Goal: Information Seeking & Learning: Learn about a topic

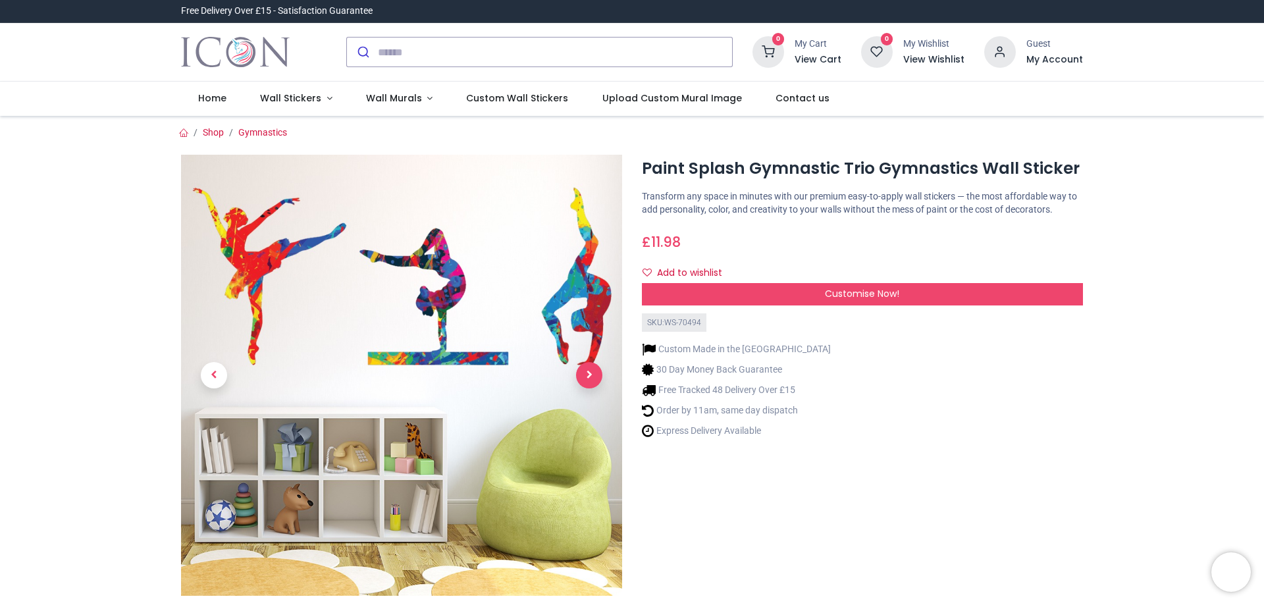
click at [592, 371] on span "Next" at bounding box center [589, 375] width 26 height 26
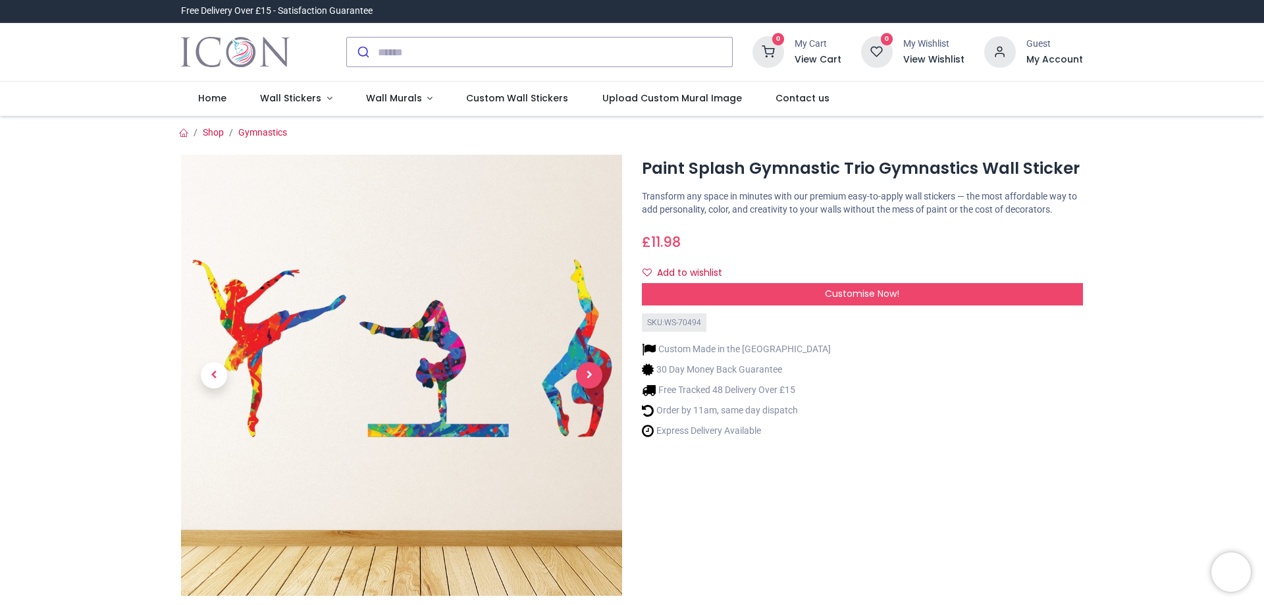
click at [592, 371] on span "Next" at bounding box center [589, 375] width 26 height 26
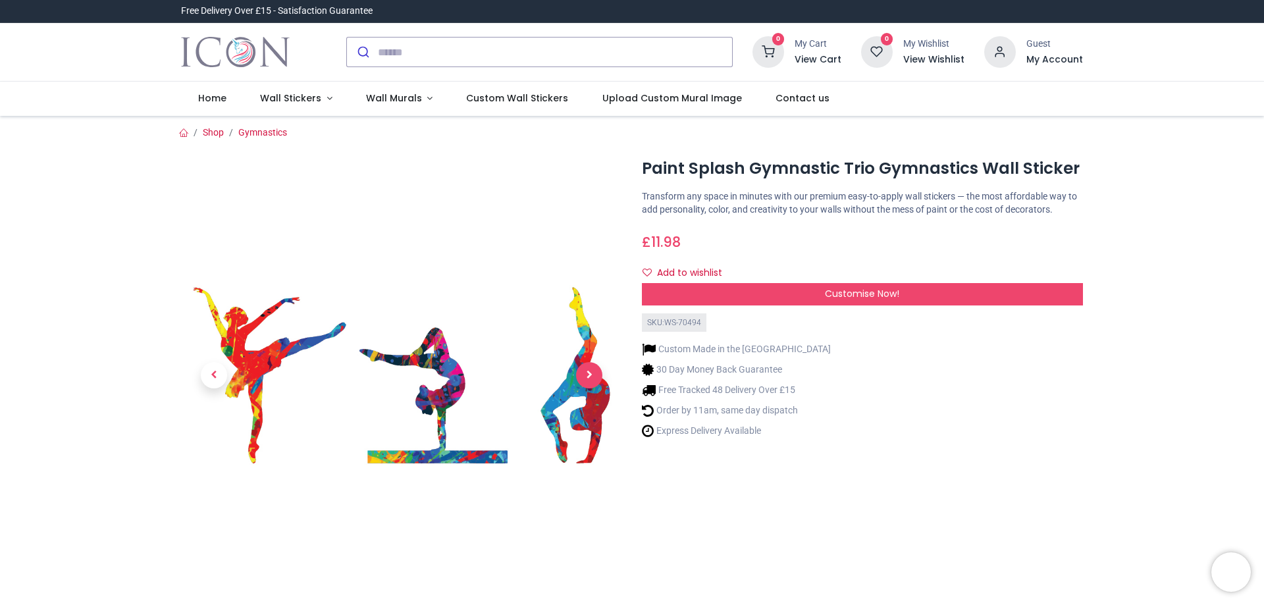
click at [592, 371] on span "Next" at bounding box center [589, 375] width 26 height 26
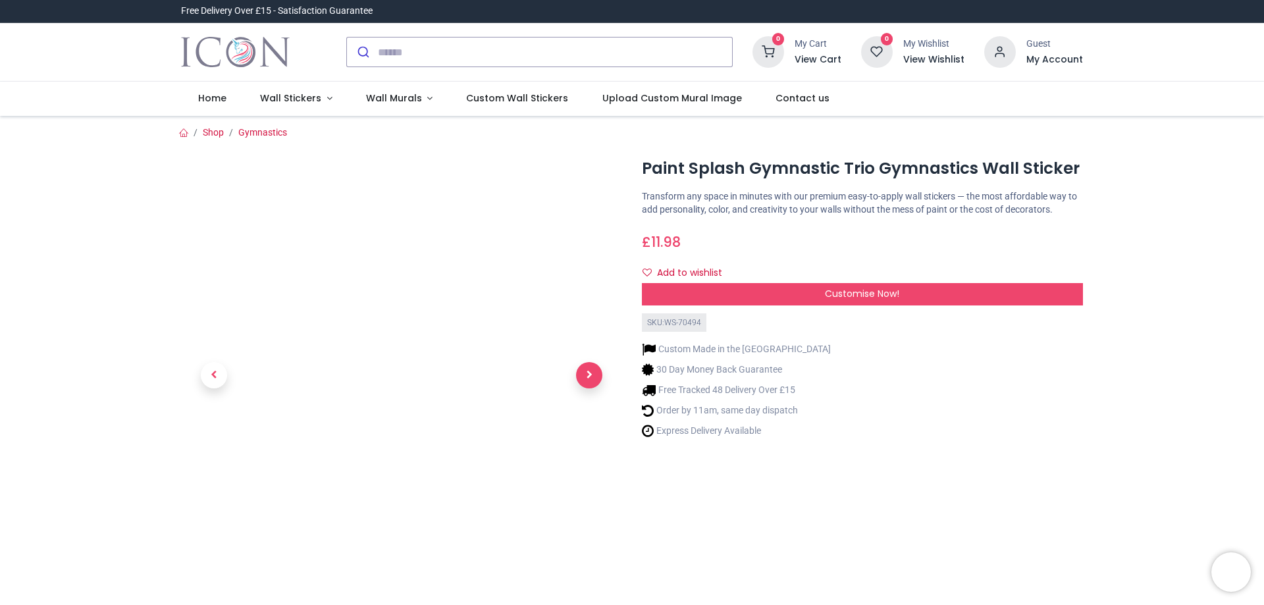
click at [592, 371] on span "Next" at bounding box center [589, 375] width 26 height 26
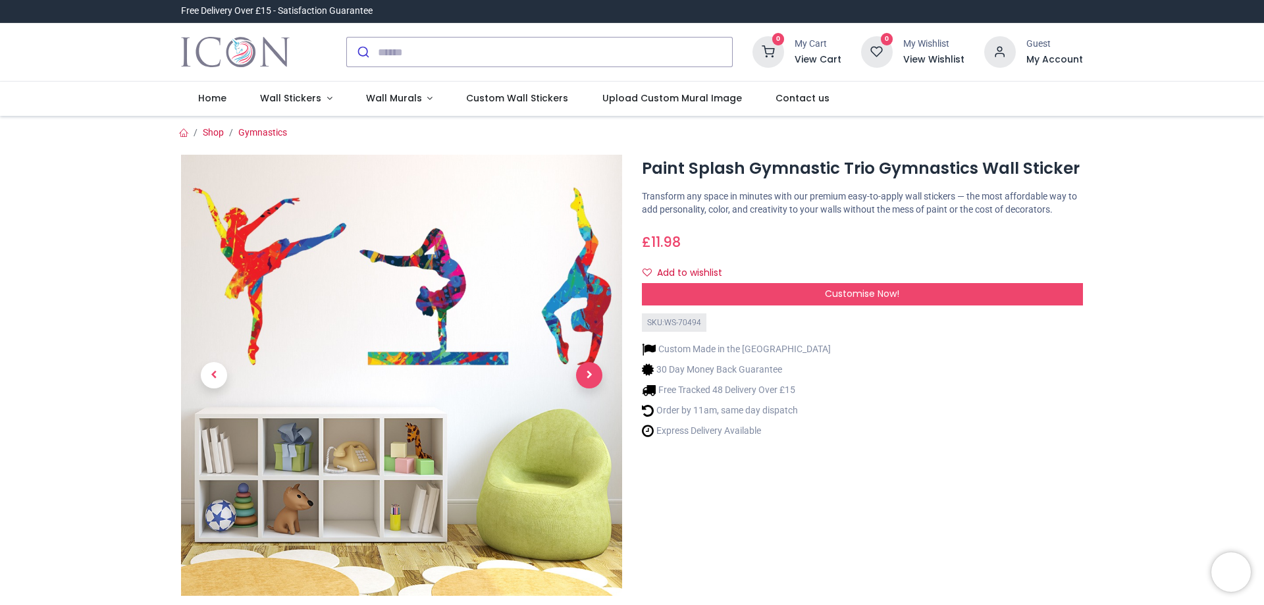
click at [592, 371] on span "Next" at bounding box center [589, 375] width 26 height 26
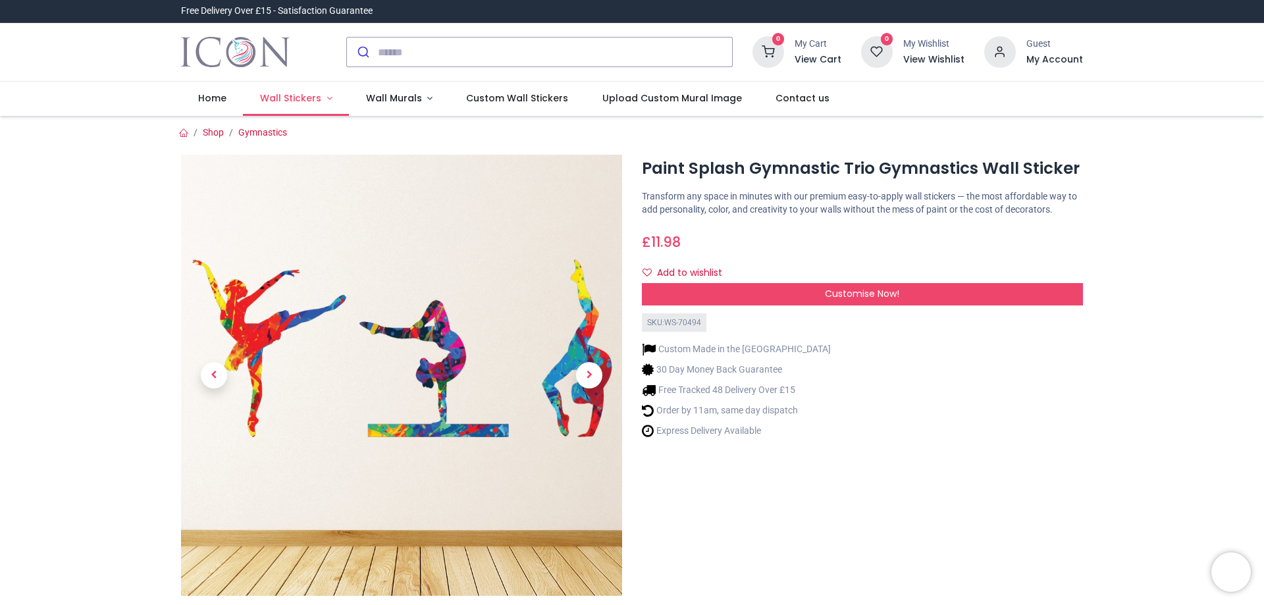
click at [292, 101] on span "Wall Stickers" at bounding box center [290, 98] width 61 height 13
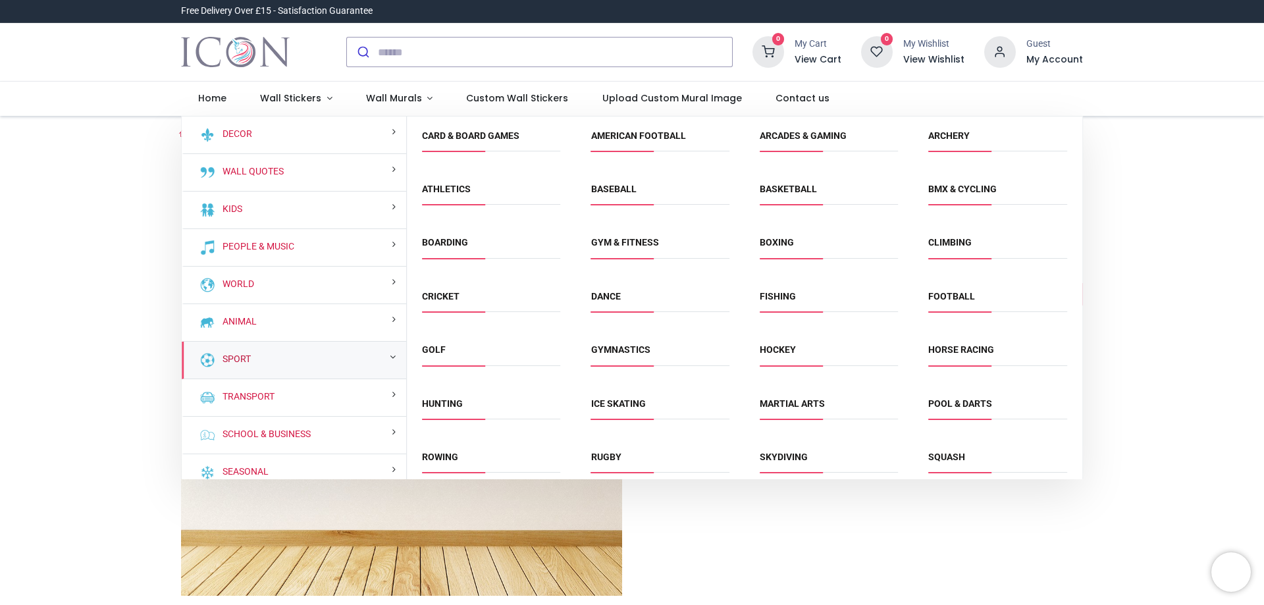
click at [234, 353] on link "Sport" at bounding box center [234, 359] width 34 height 13
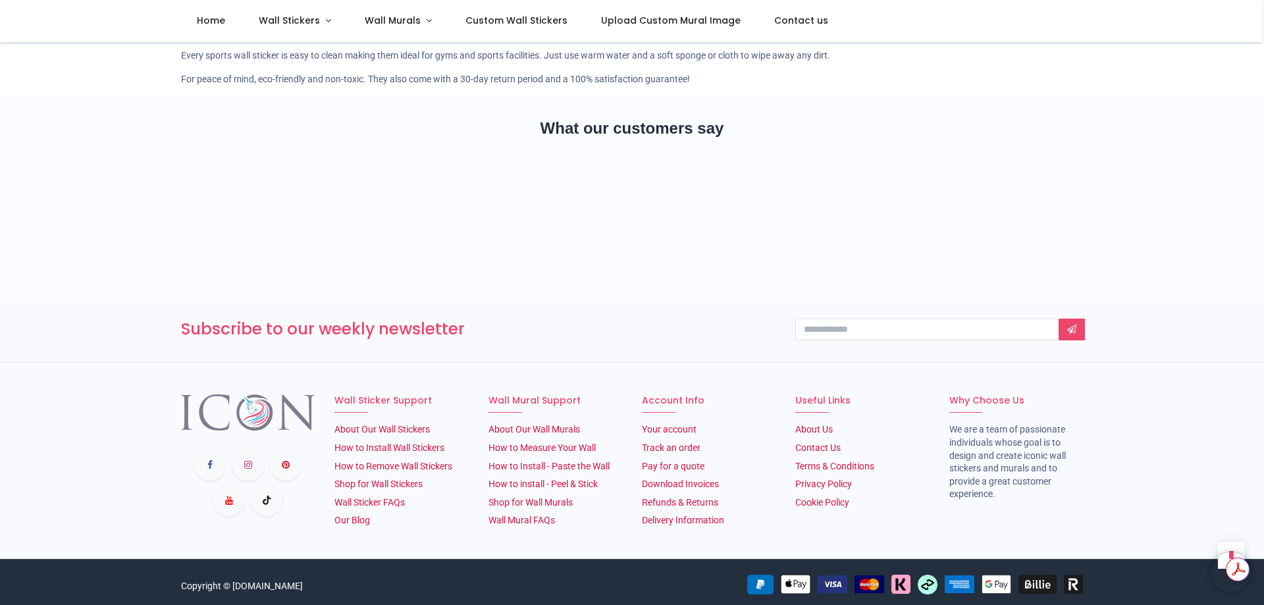
scroll to position [2149, 0]
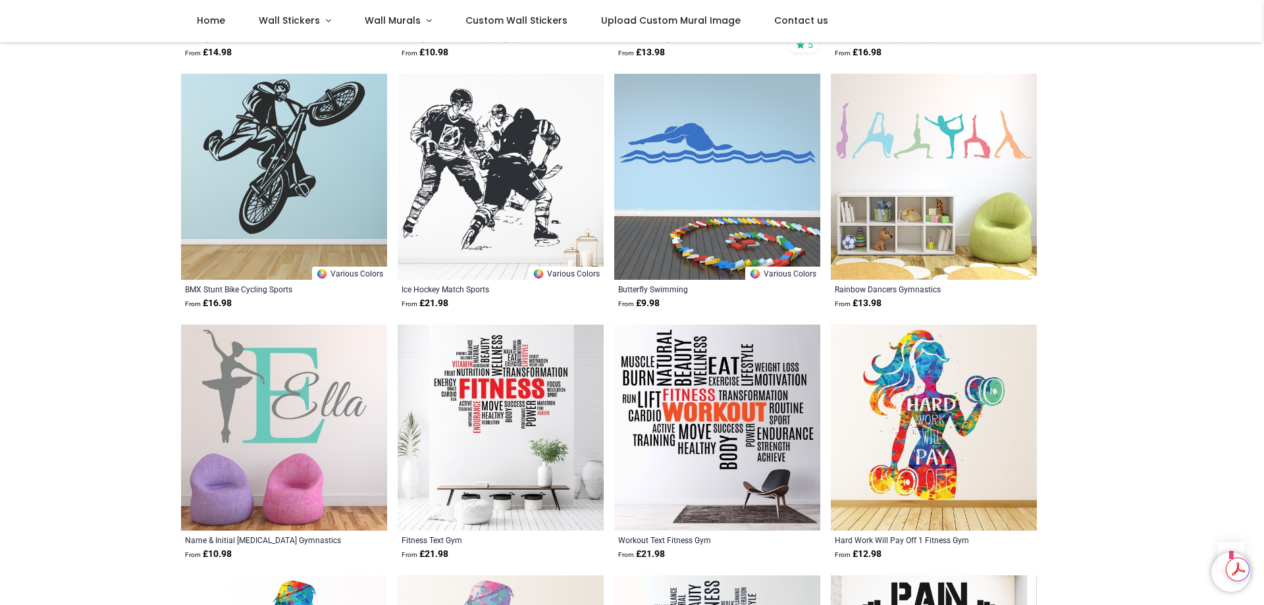
scroll to position [3004, 0]
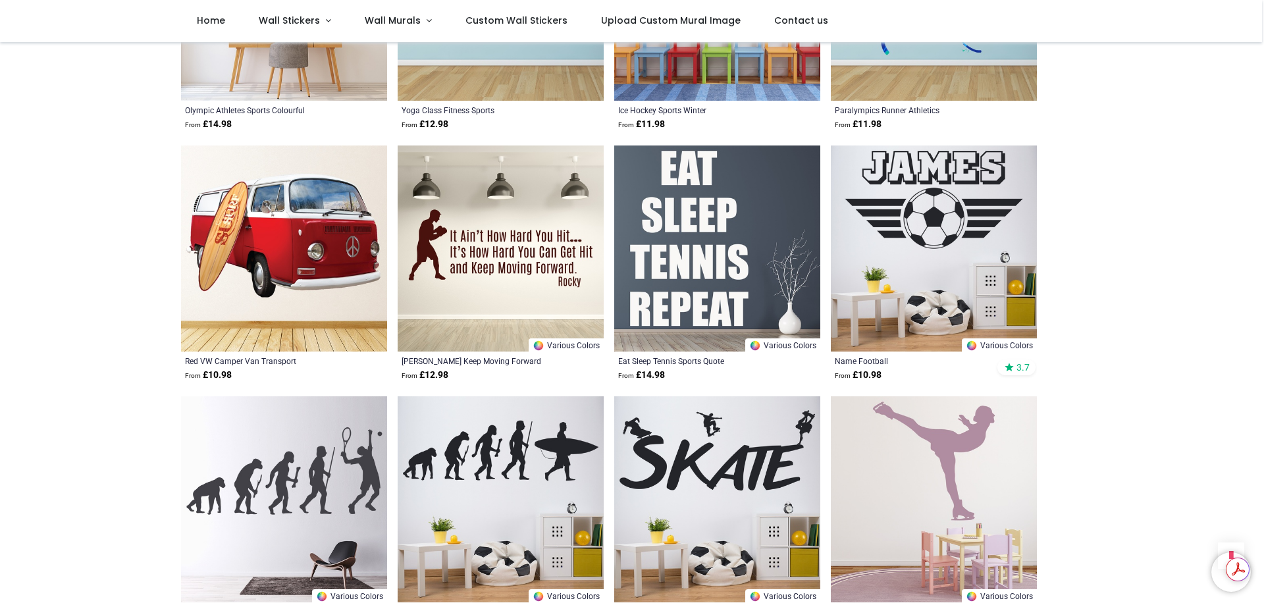
scroll to position [4979, 0]
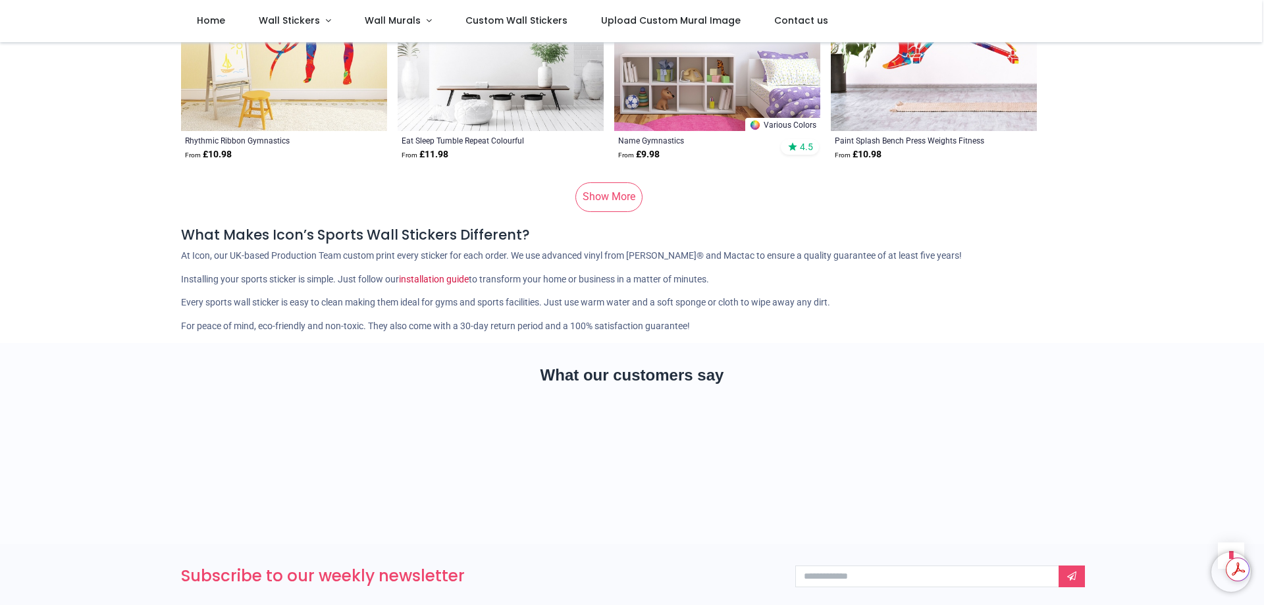
scroll to position [8929, 0]
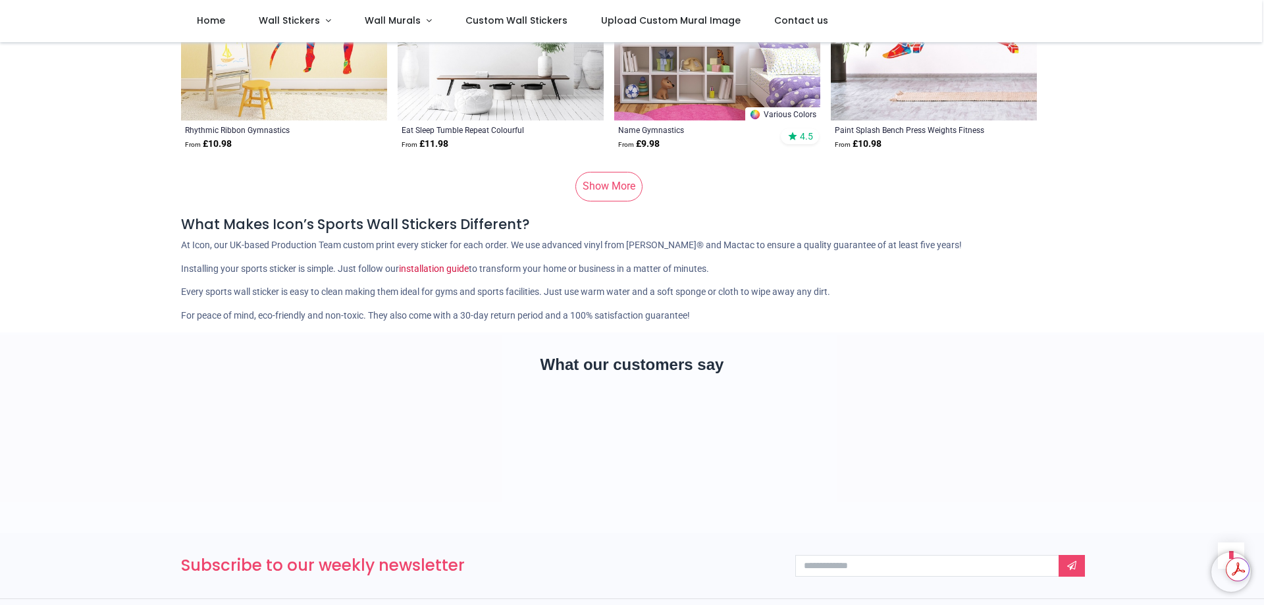
click at [617, 172] on link "Show More" at bounding box center [608, 186] width 67 height 29
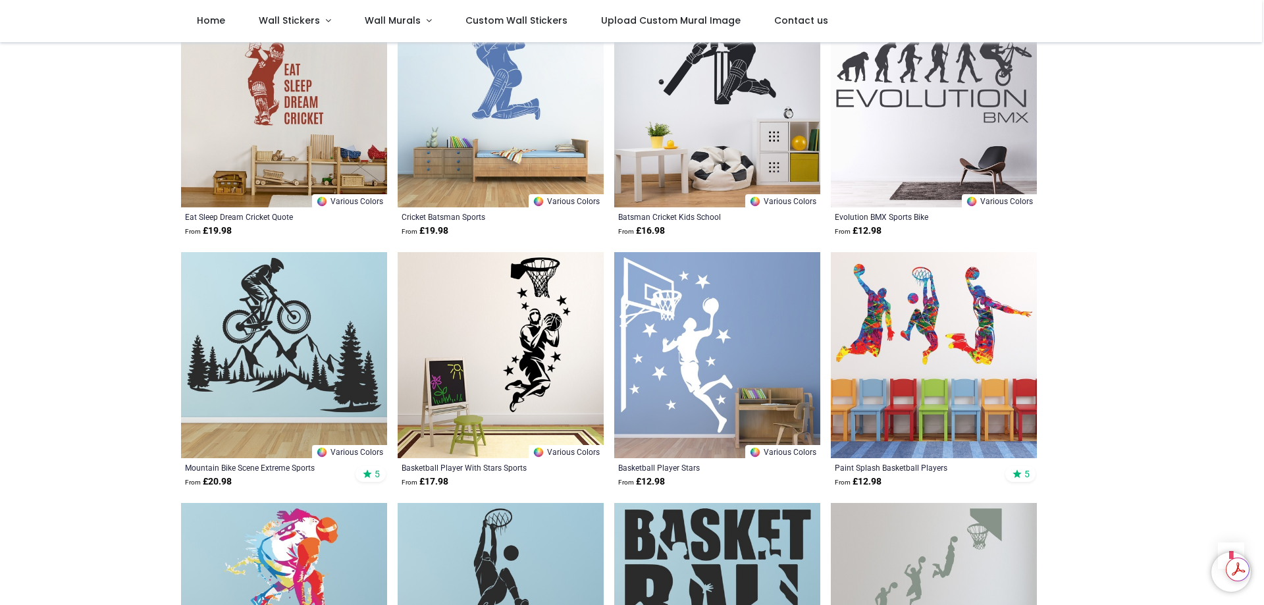
scroll to position [10180, 0]
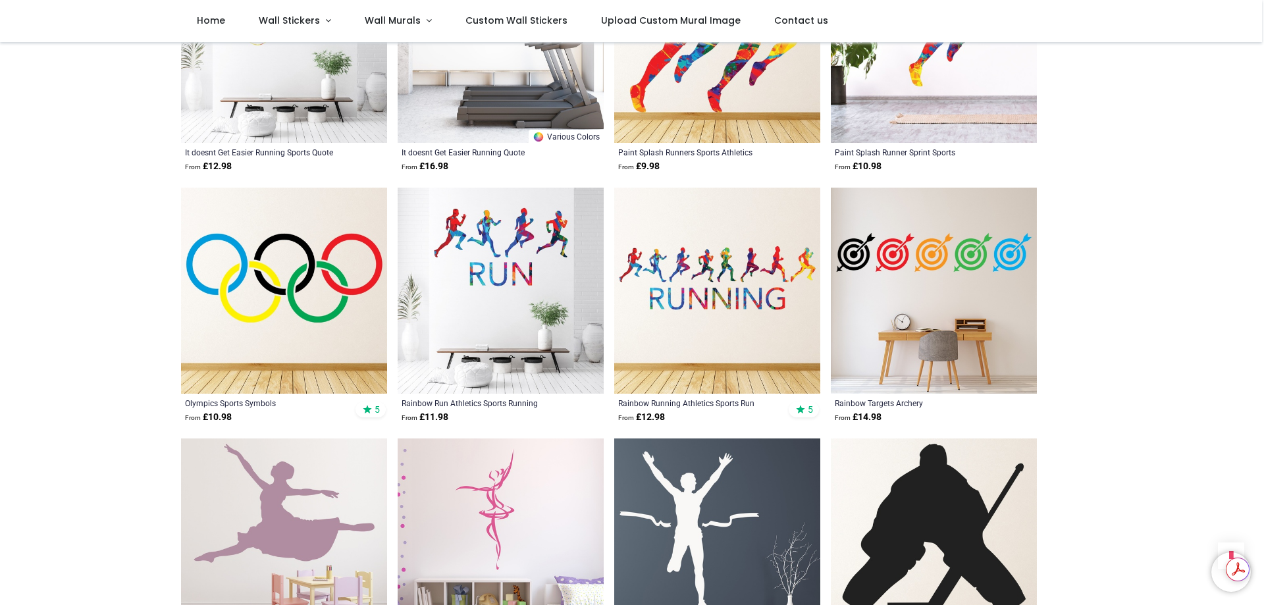
scroll to position [11167, 0]
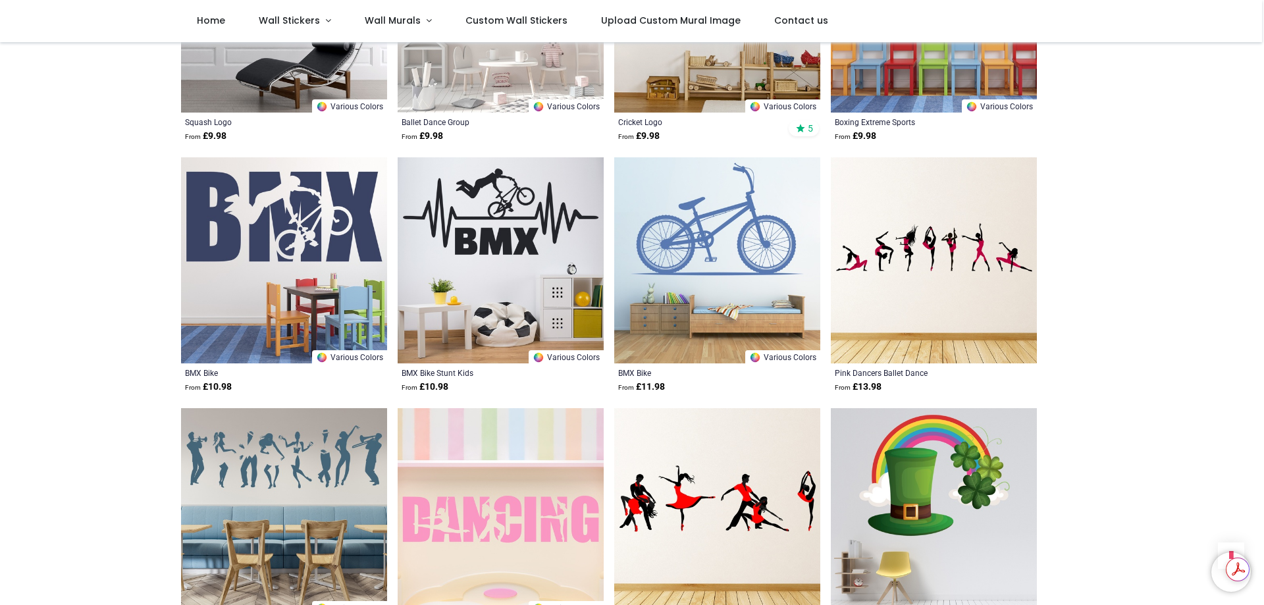
scroll to position [13471, 0]
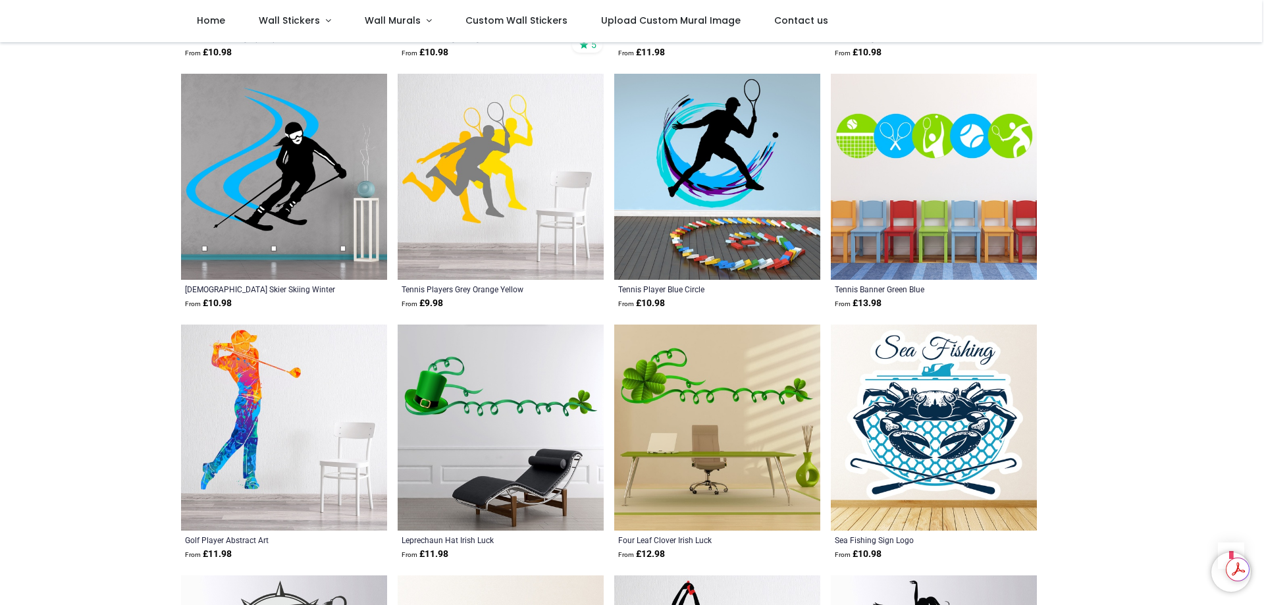
scroll to position [14788, 0]
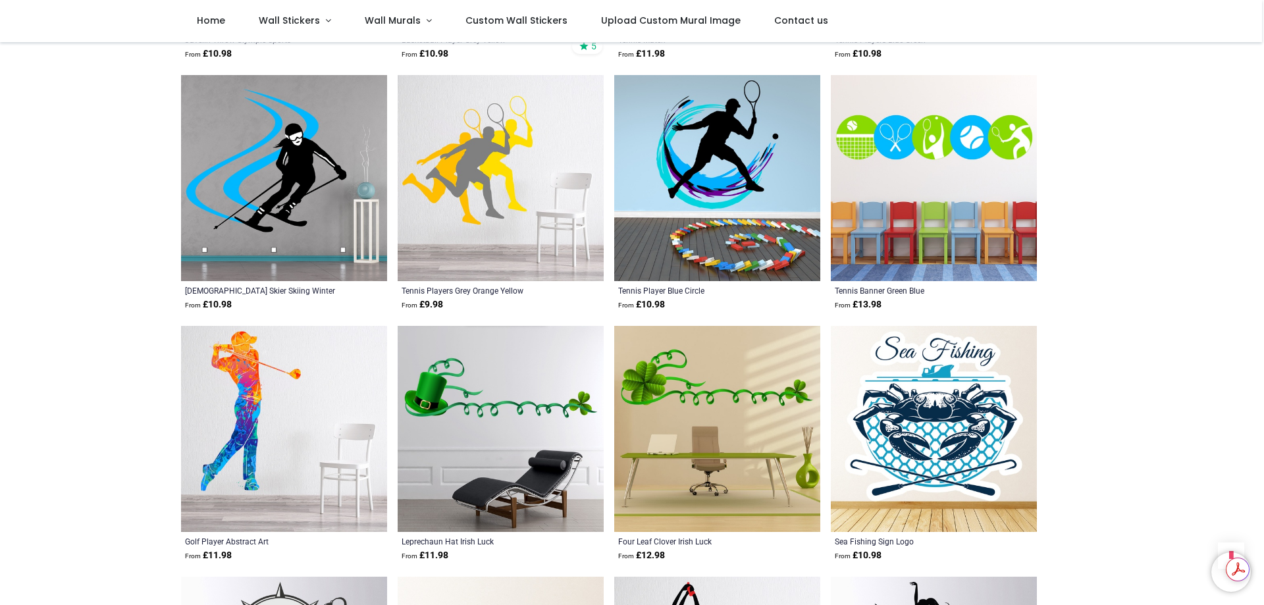
click at [985, 112] on img at bounding box center [934, 178] width 206 height 206
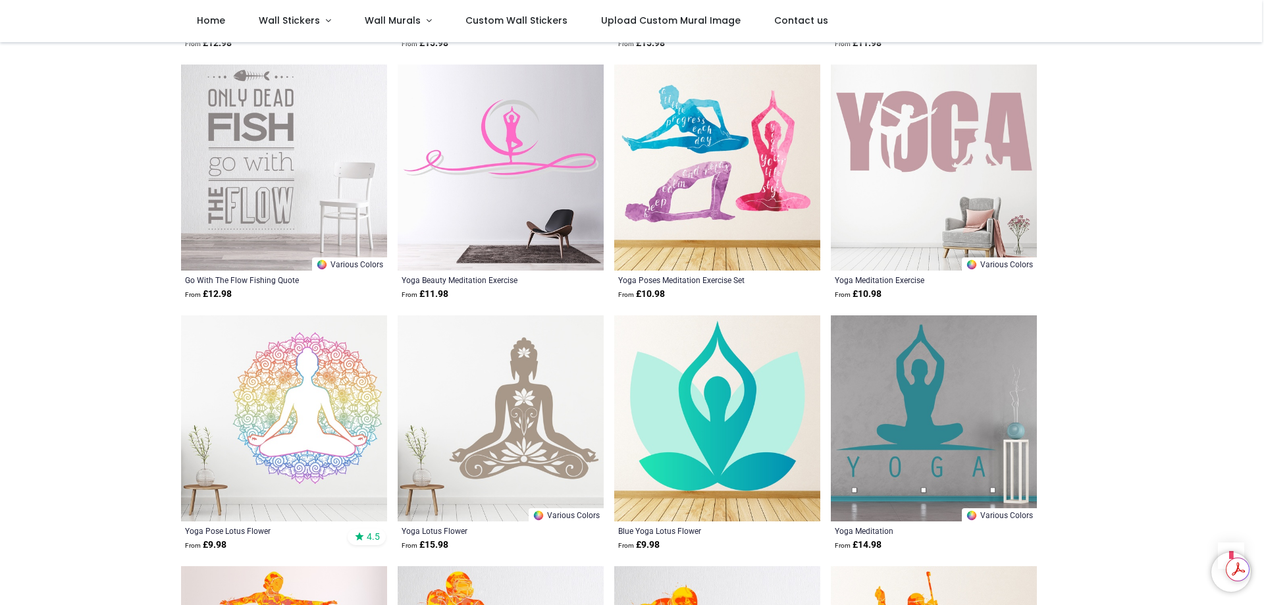
scroll to position [2859, 0]
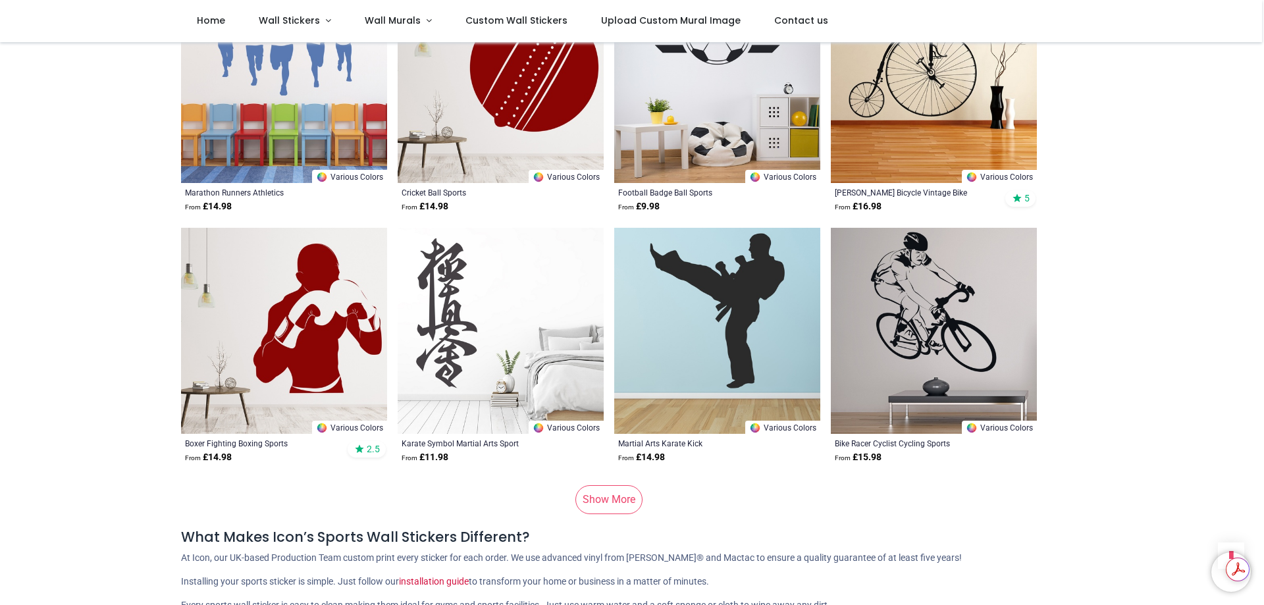
scroll to position [8520, 0]
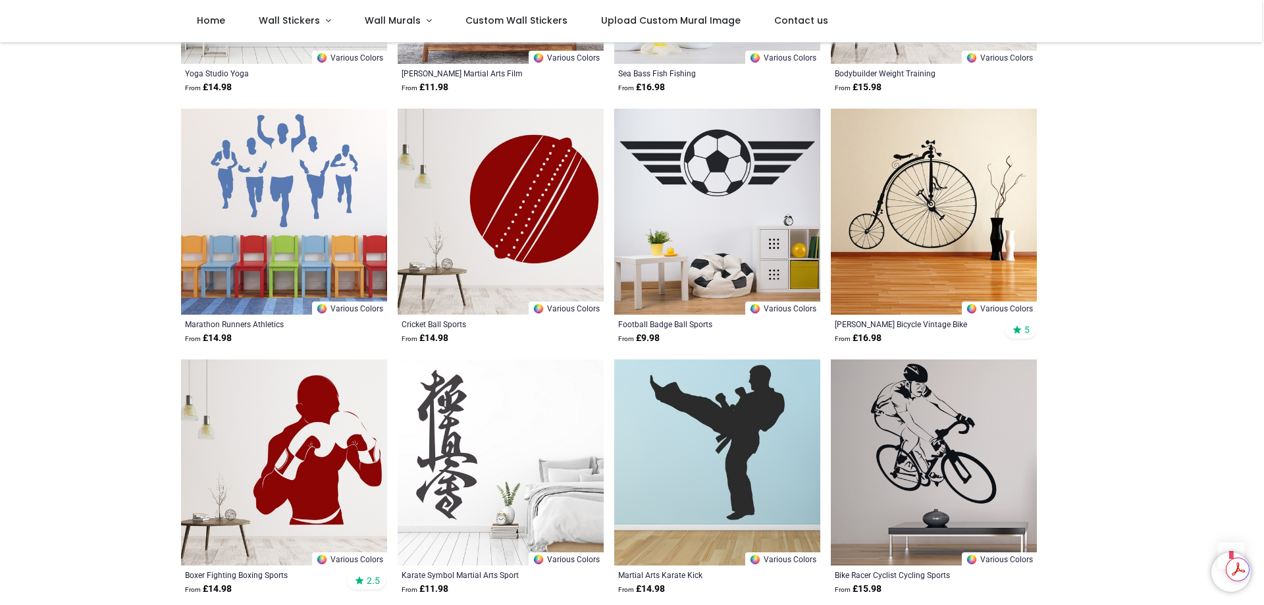
click at [540, 234] on img at bounding box center [501, 212] width 206 height 206
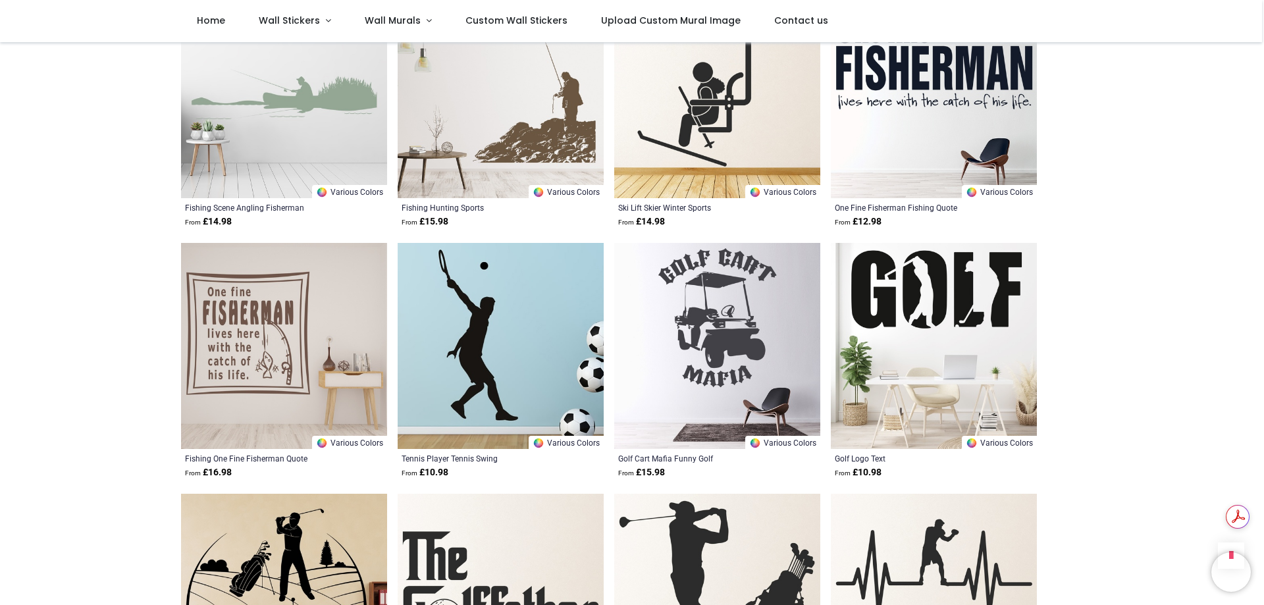
scroll to position [3357, 0]
